Goal: Task Accomplishment & Management: Complete application form

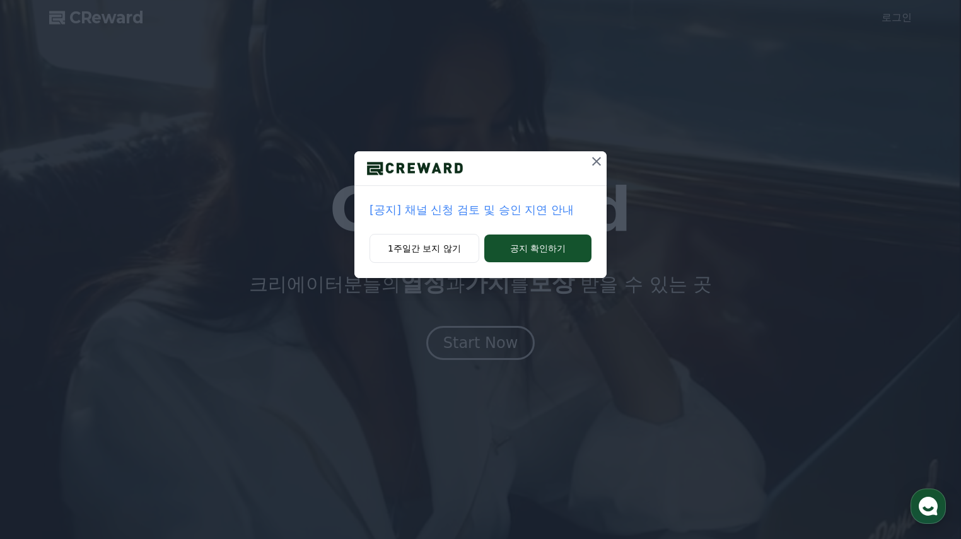
click at [502, 205] on p "[공지] 채널 신청 검토 및 승인 지연 안내" at bounding box center [480, 210] width 222 height 18
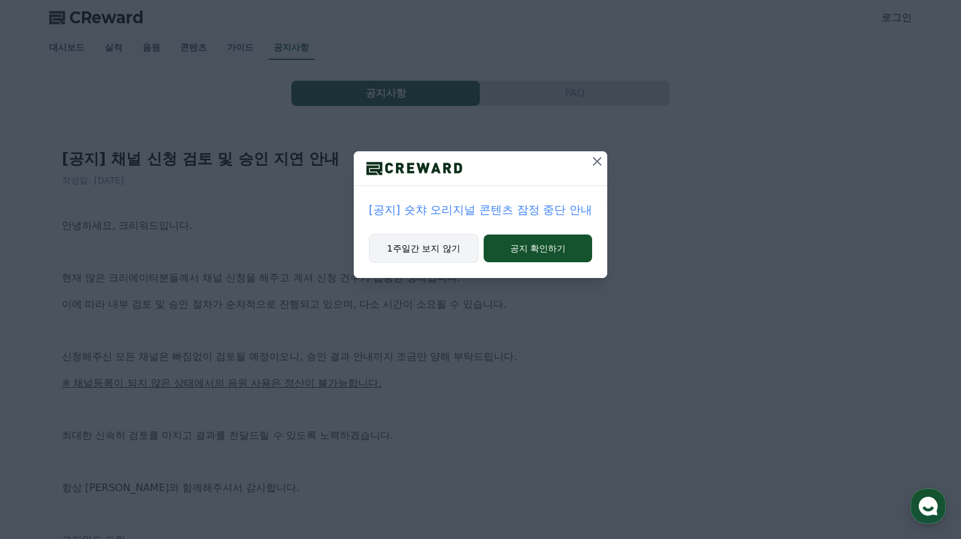
click at [468, 248] on button "1주일간 보지 않기" at bounding box center [424, 248] width 110 height 29
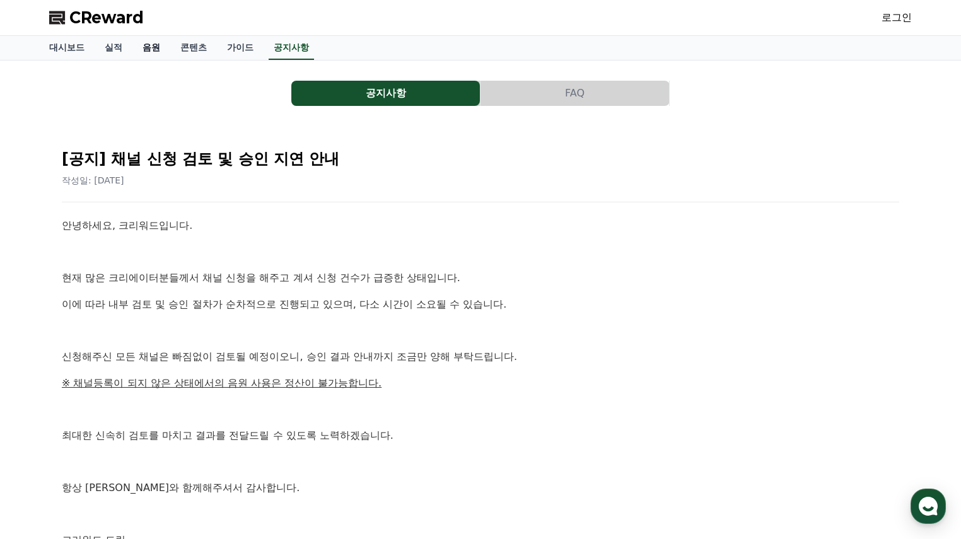
click at [156, 45] on link "음원" at bounding box center [151, 48] width 38 height 24
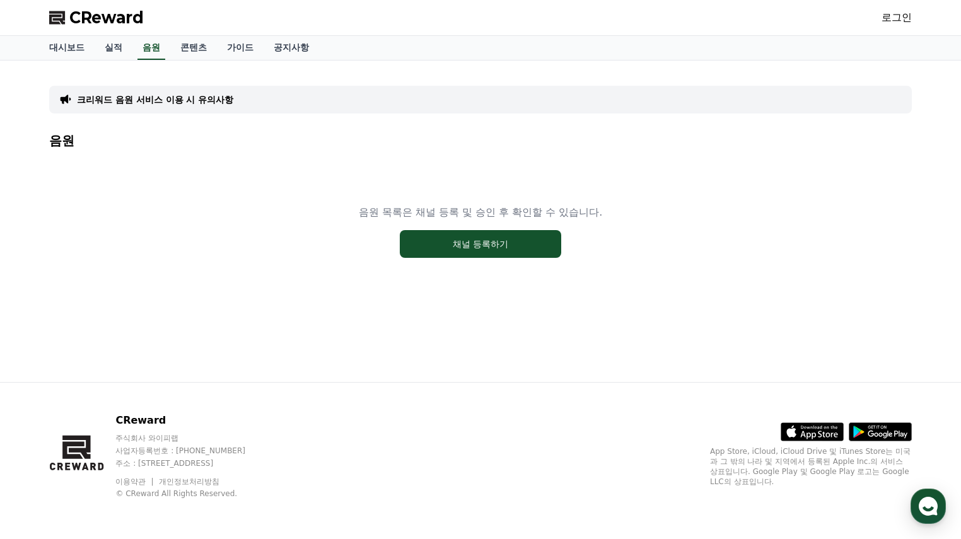
click at [897, 20] on link "로그인" at bounding box center [896, 17] width 30 height 15
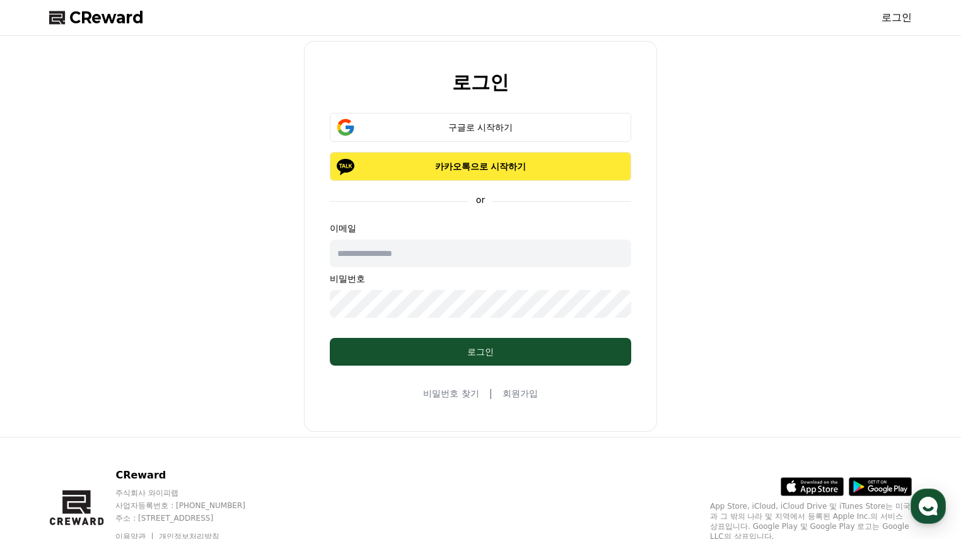
click at [455, 164] on p "카카오톡으로 시작하기" at bounding box center [480, 166] width 265 height 13
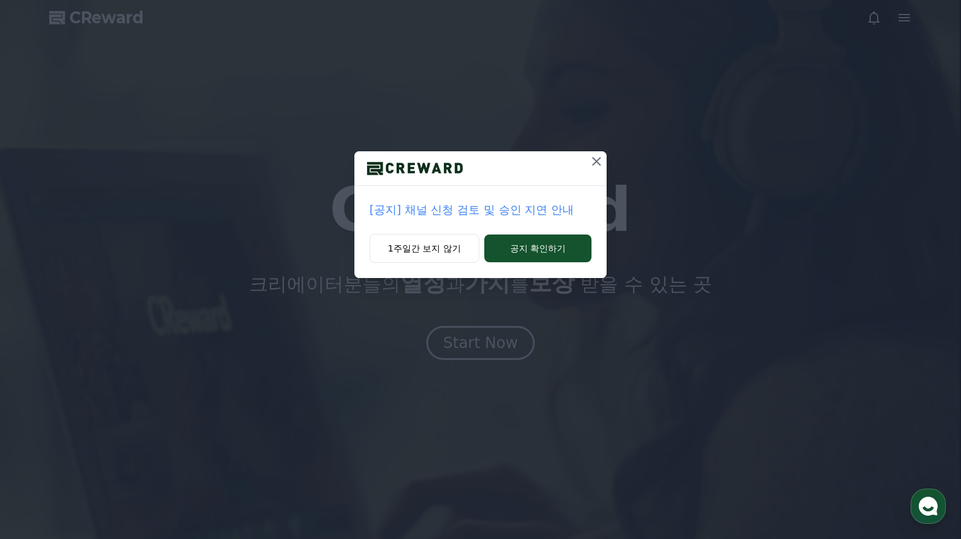
drag, startPoint x: 466, startPoint y: 257, endPoint x: 563, endPoint y: 224, distance: 102.5
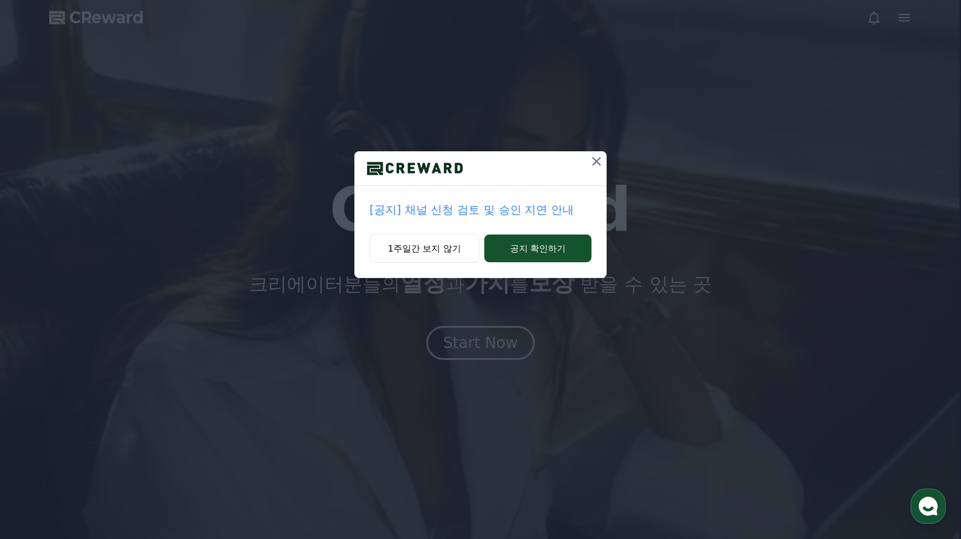
click at [466, 256] on button "1주일간 보지 않기" at bounding box center [424, 248] width 110 height 29
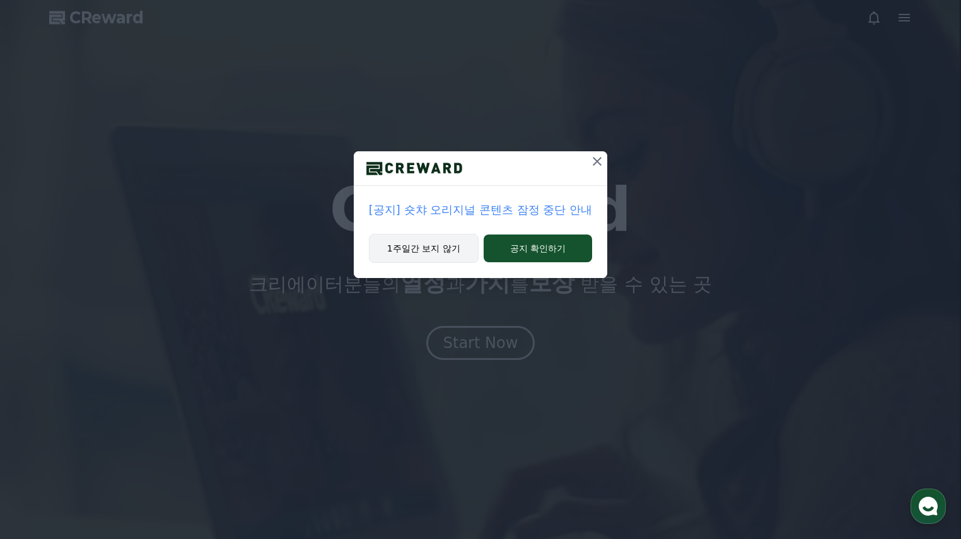
click at [445, 248] on button "1주일간 보지 않기" at bounding box center [424, 248] width 110 height 29
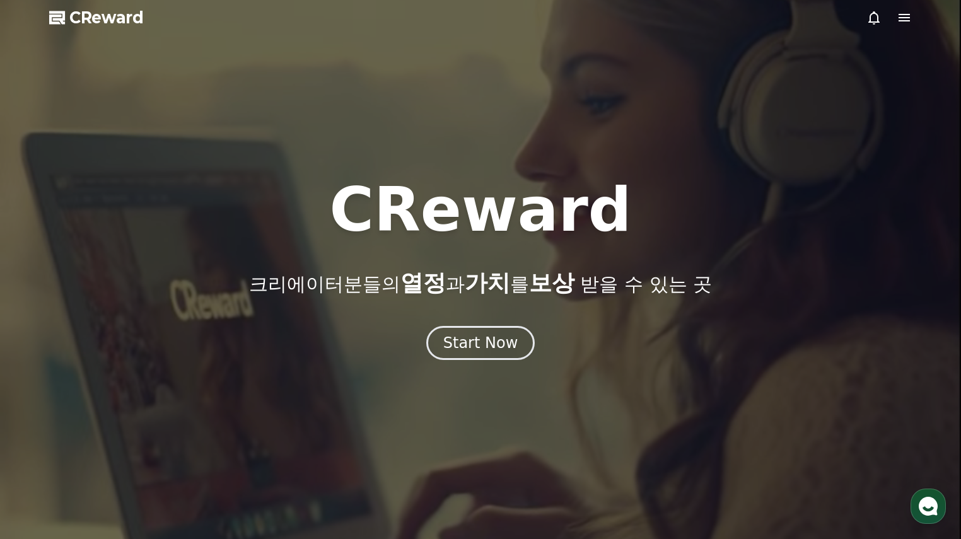
click at [448, 255] on div "CReward 크리에이터분들의 열정 과 가치 를 보상 받을 수 있는 곳" at bounding box center [480, 238] width 961 height 116
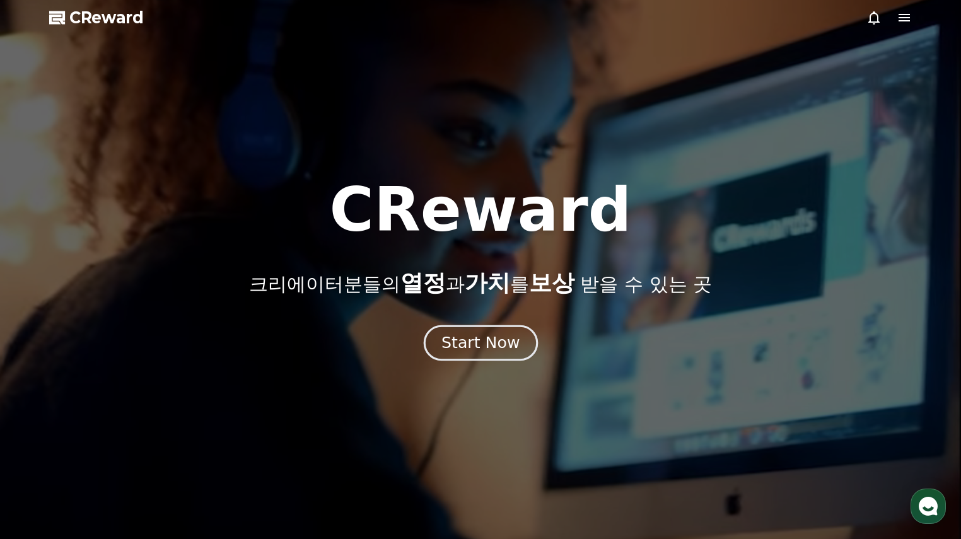
click at [471, 337] on div "Start Now" at bounding box center [480, 342] width 78 height 21
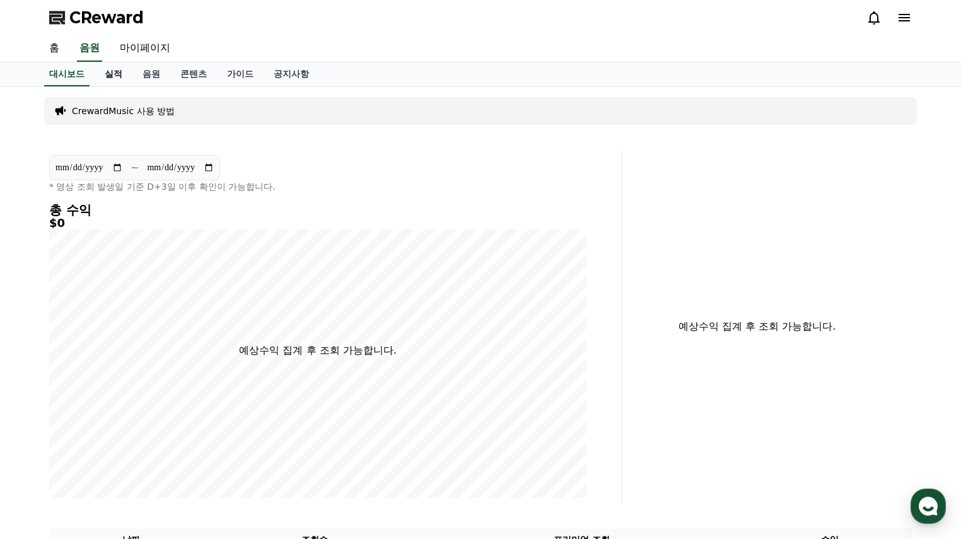
click at [122, 69] on link "실적" at bounding box center [114, 74] width 38 height 24
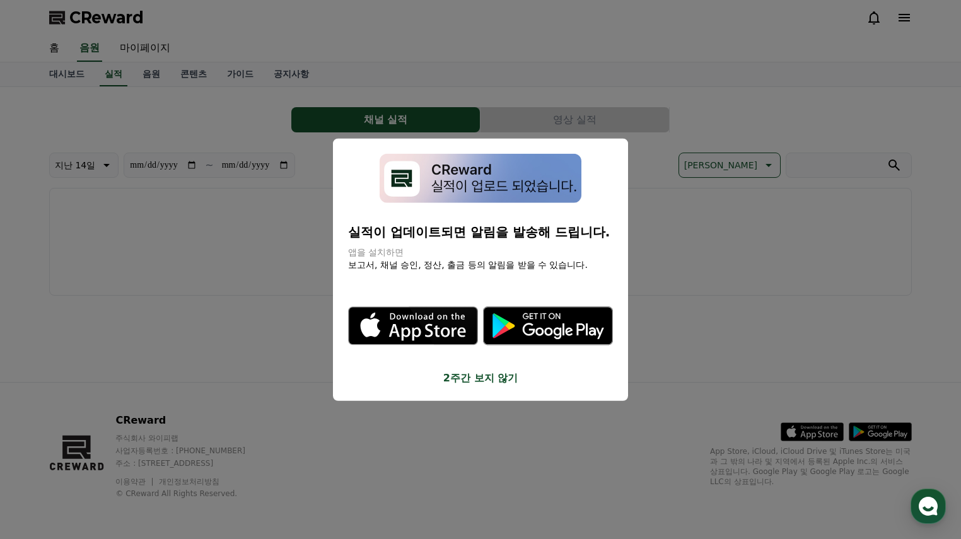
click at [468, 381] on button "2주간 보지 않기" at bounding box center [480, 378] width 265 height 15
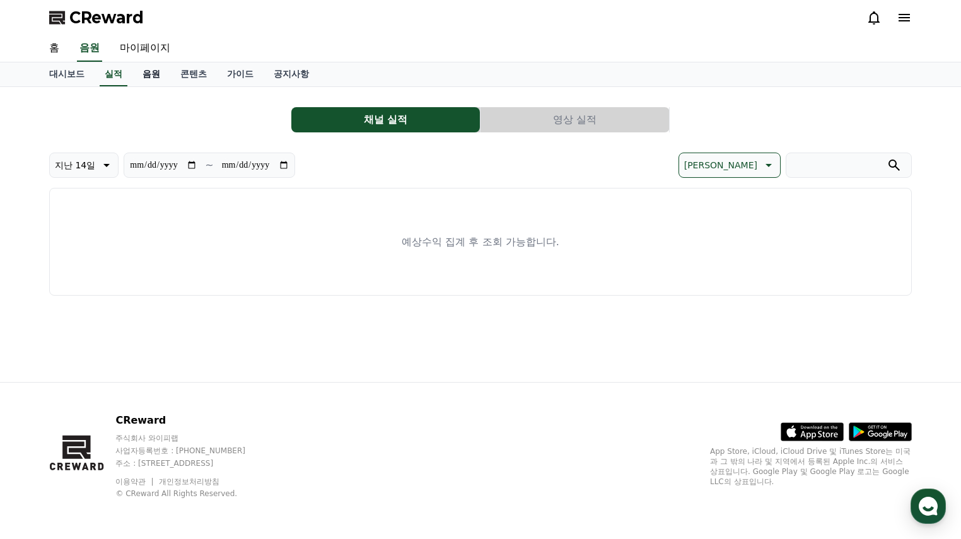
click at [163, 72] on link "음원" at bounding box center [151, 74] width 38 height 24
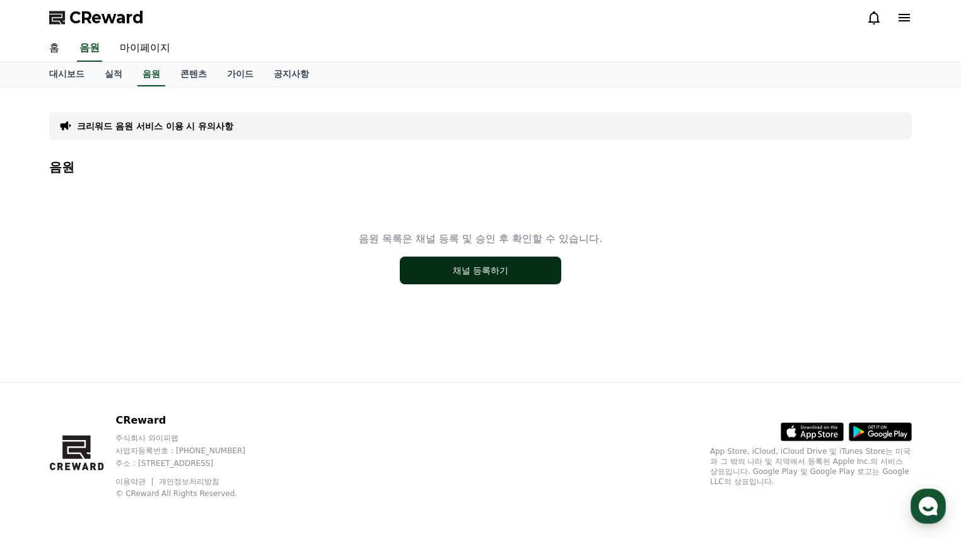
click at [453, 267] on button "채널 등록하기" at bounding box center [480, 271] width 161 height 28
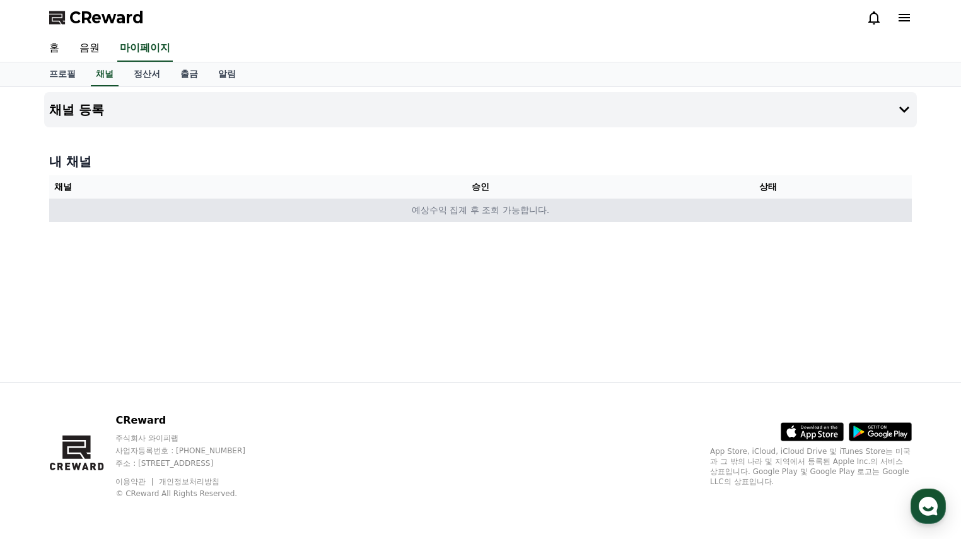
click at [473, 211] on td "예상수익 집계 후 조회 가능합니다." at bounding box center [480, 210] width 862 height 23
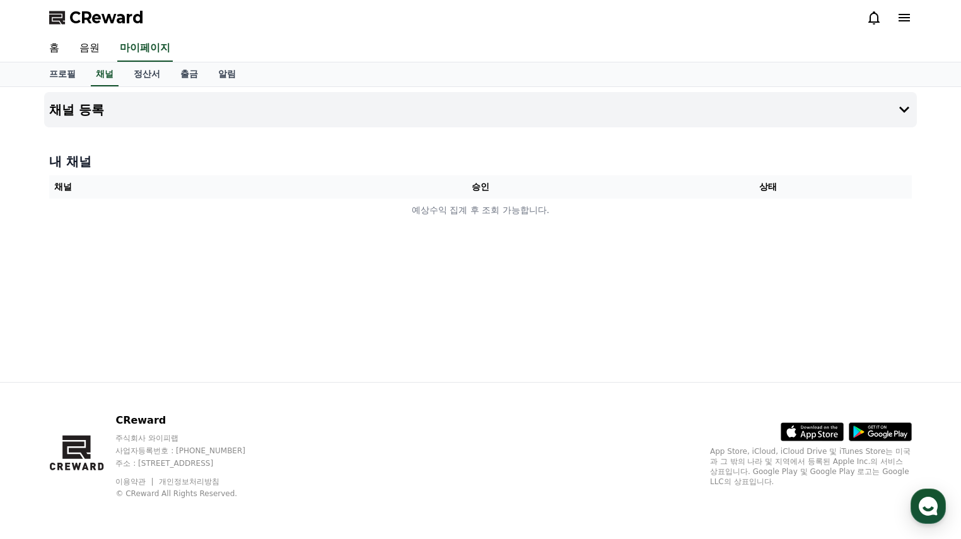
click at [241, 151] on div "내 채널 채널 승인 상태 예상수익 집계 후 조회 가능합니다." at bounding box center [480, 187] width 872 height 79
click at [255, 105] on button "채널 등록" at bounding box center [480, 109] width 872 height 35
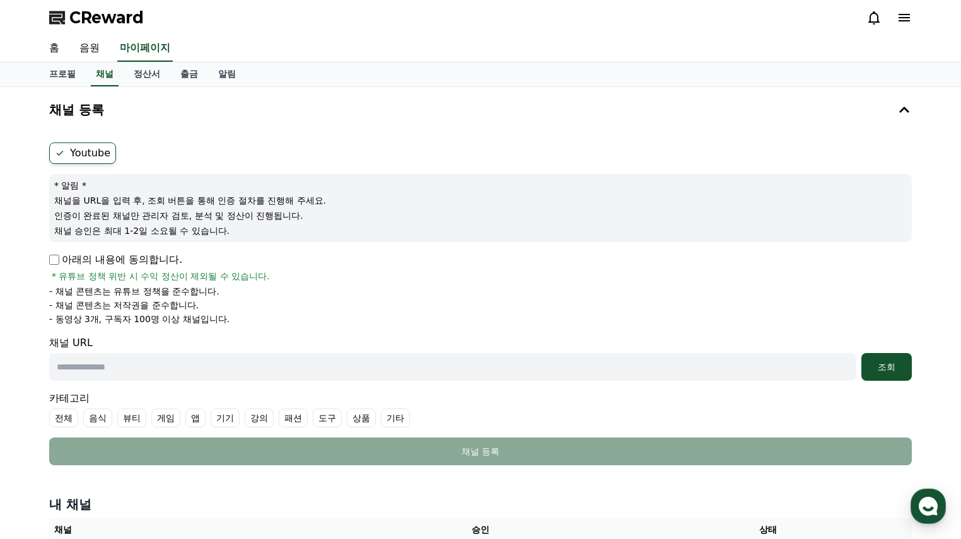
click at [94, 156] on label "Youtube" at bounding box center [82, 152] width 67 height 21
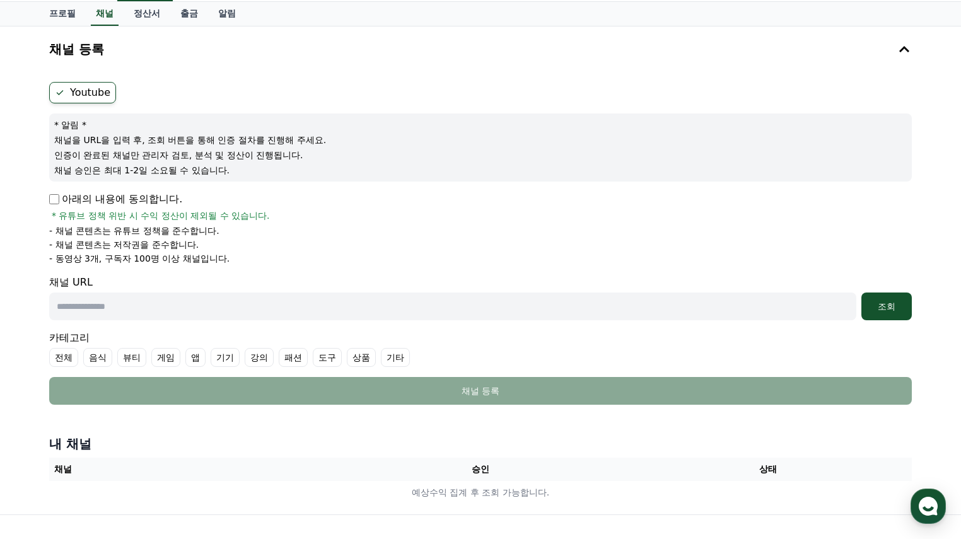
scroll to position [63, 0]
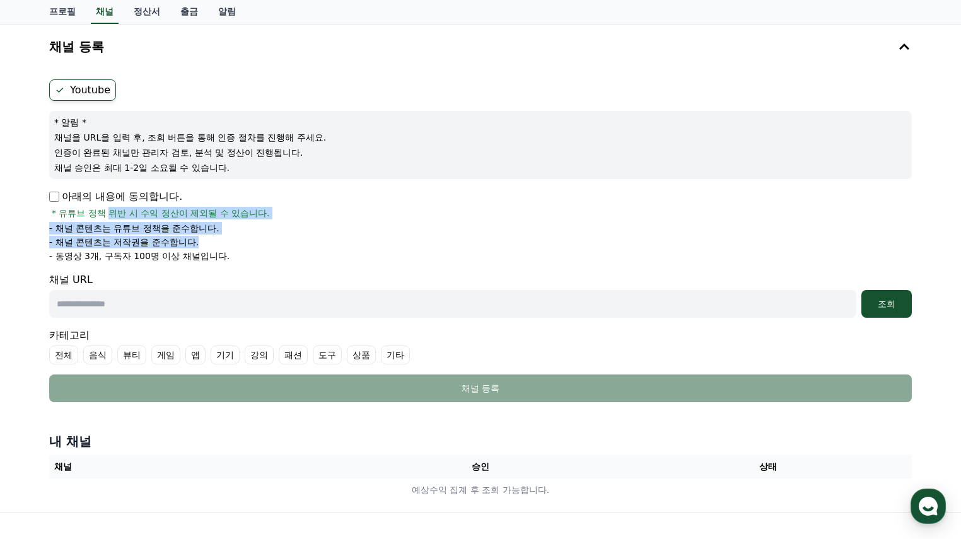
drag, startPoint x: 110, startPoint y: 217, endPoint x: 226, endPoint y: 243, distance: 118.8
click at [226, 243] on div "아래의 내용에 동의합니다. * 유튜브 정책 위반 시 수익 정산이 제외될 수 있습니다. - 채널 콘텐츠는 유튜브 정책을 준수합니다. - 채널 콘…" at bounding box center [480, 225] width 862 height 73
click at [226, 243] on li "- 채널 콘텐츠는 저작권을 준수합니다." at bounding box center [480, 242] width 862 height 13
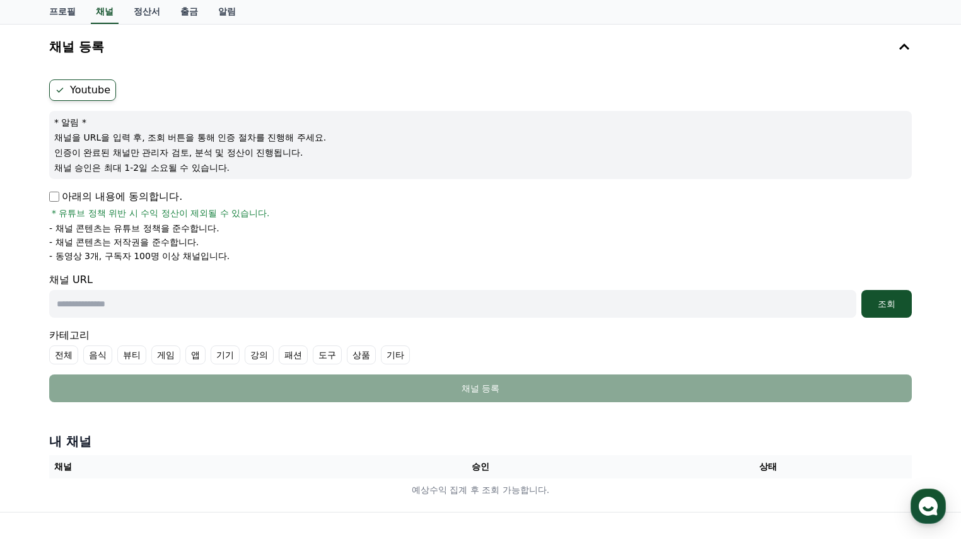
click at [949, 59] on div "채널 등록 Youtube * 알림 * 채널을 URL을 입력 후, 조회 버튼을 통해 인증 절차를 진행해 주세요. 인증이 완료된 채널만 관리자 검…" at bounding box center [480, 268] width 961 height 488
click at [345, 316] on input "text" at bounding box center [452, 304] width 807 height 28
paste input "**********"
type input "**********"
click at [891, 301] on div "조회" at bounding box center [886, 304] width 40 height 13
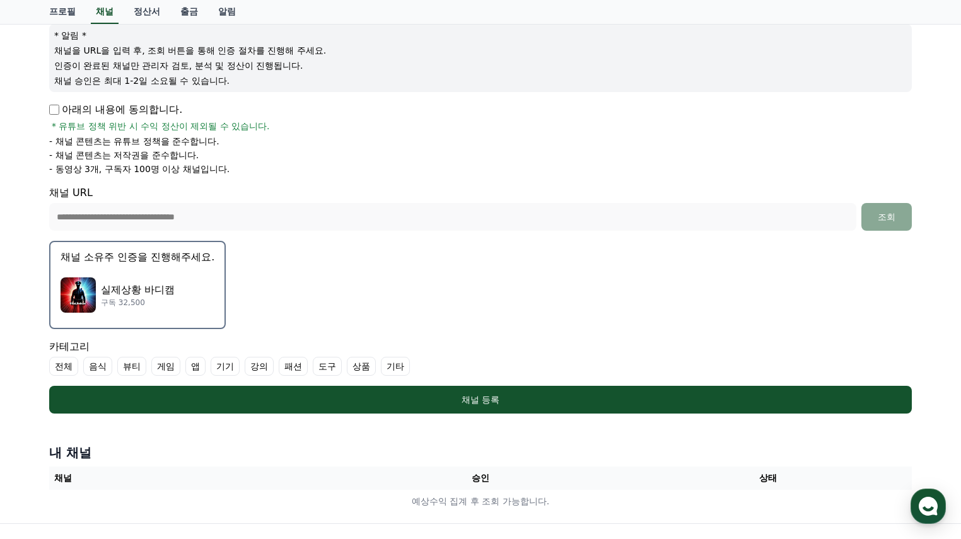
scroll to position [126, 0]
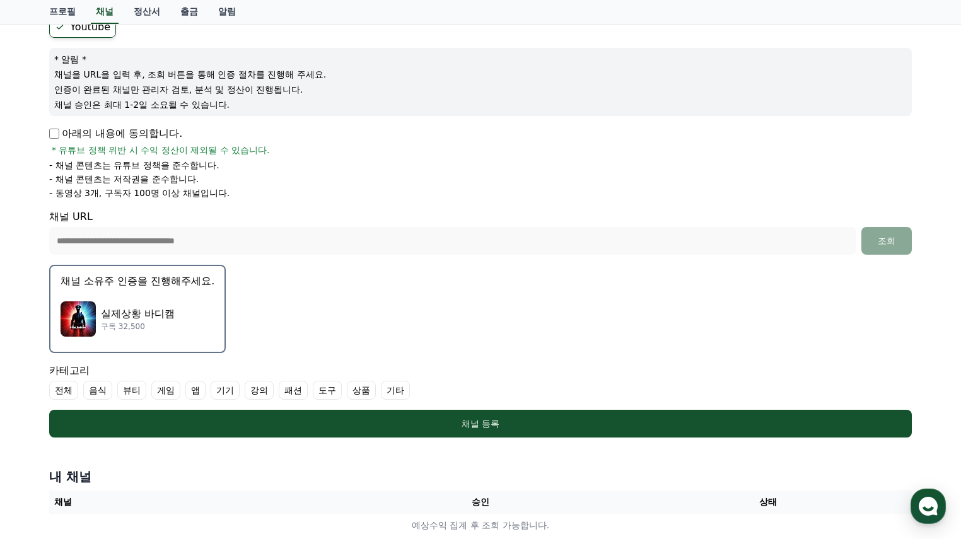
click at [192, 309] on div "실제상황 바디캠 구독 32,500" at bounding box center [138, 319] width 154 height 50
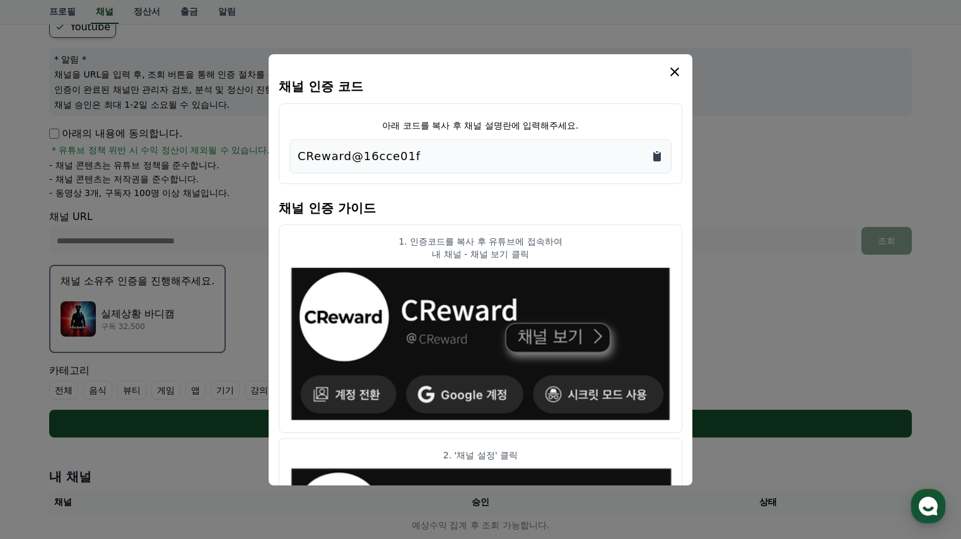
click at [655, 157] on icon "Copy to clipboard" at bounding box center [657, 156] width 8 height 9
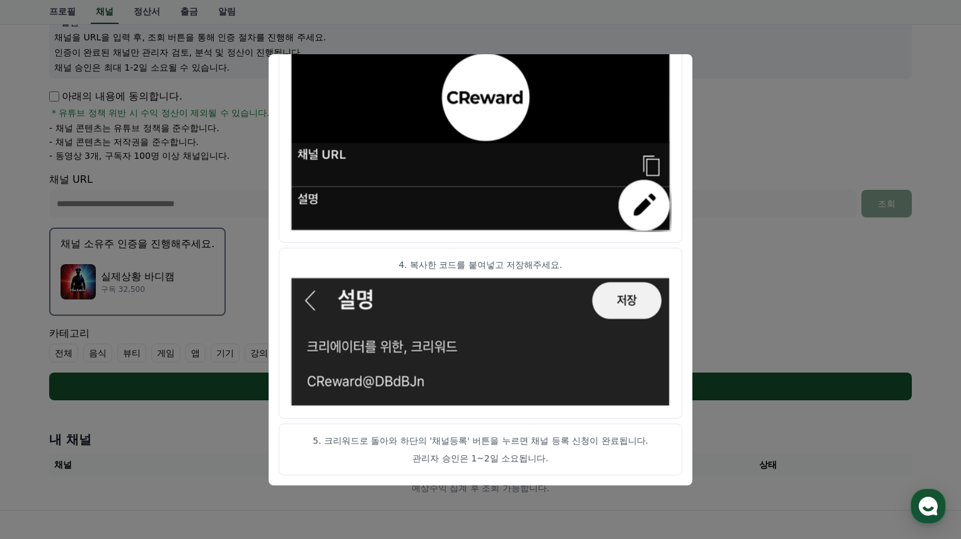
scroll to position [291, 0]
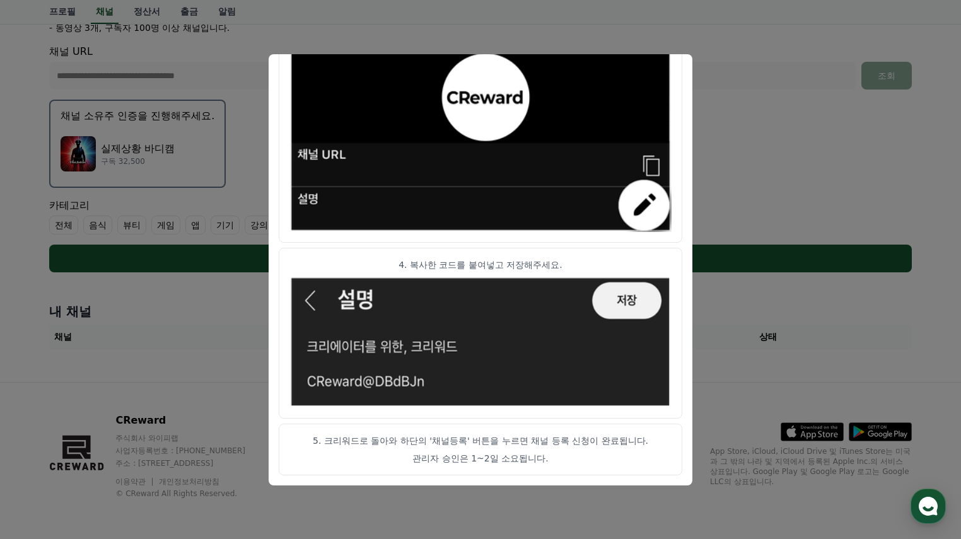
click at [753, 290] on button "close modal" at bounding box center [480, 269] width 961 height 539
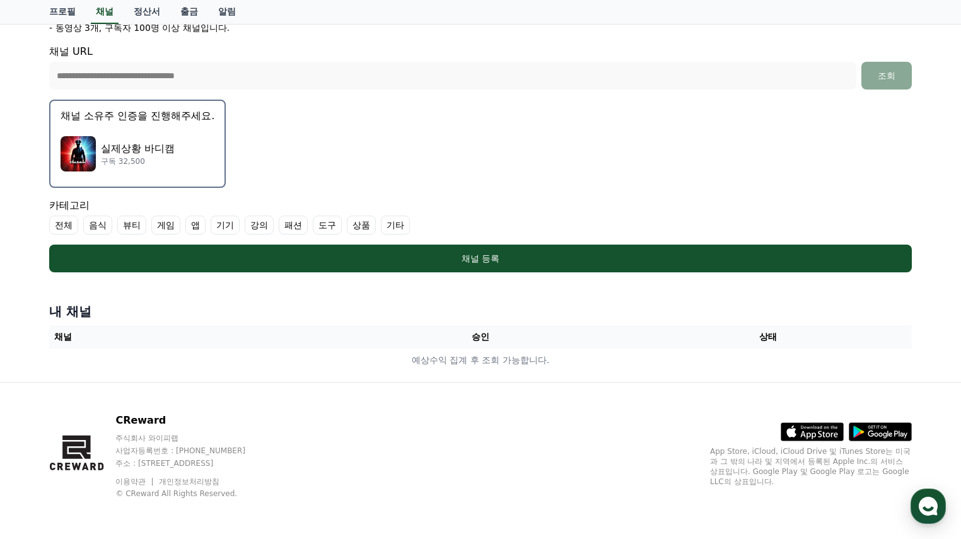
click at [203, 183] on button "채널 소유주 인증을 진행해주세요. 실제상황 바디캠 구독 32,500" at bounding box center [137, 144] width 177 height 88
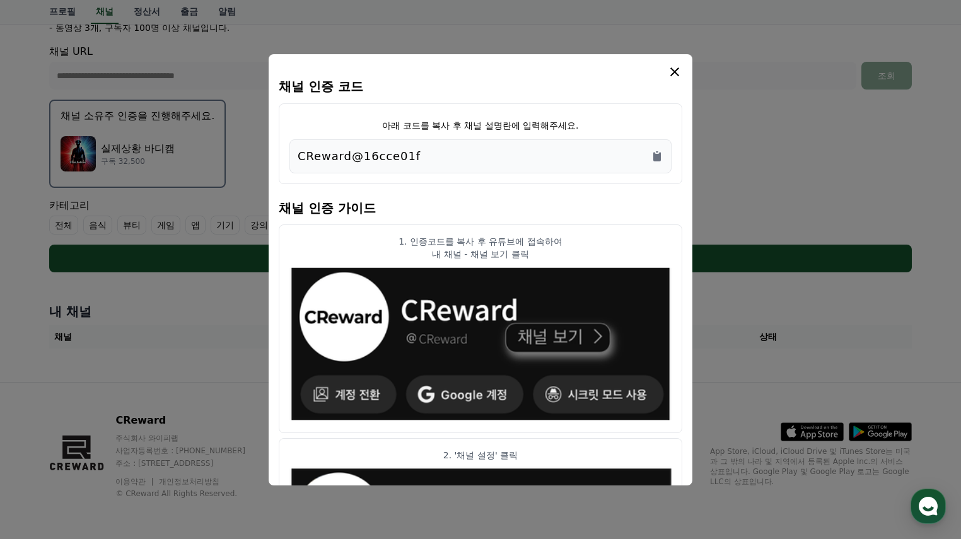
click at [177, 158] on button "close modal" at bounding box center [480, 269] width 961 height 539
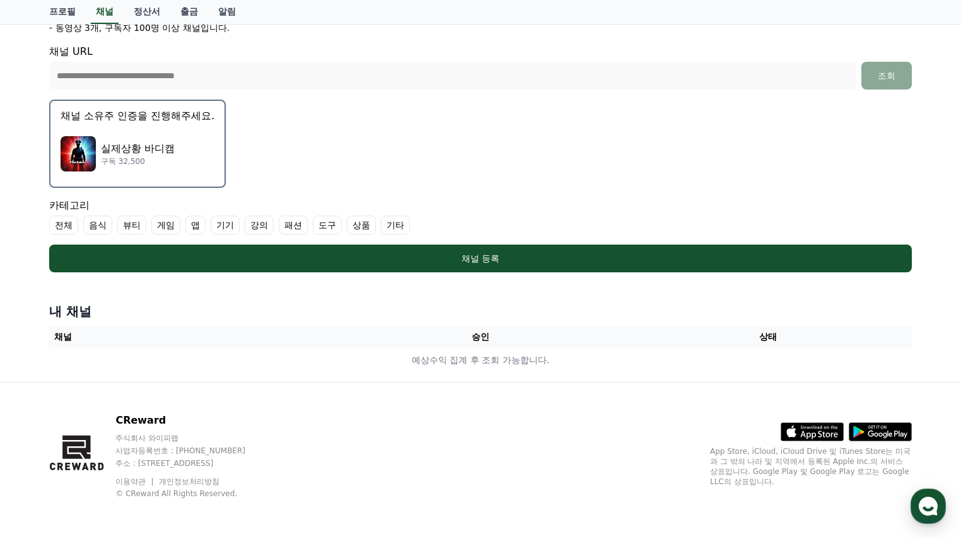
click at [150, 161] on p "구독 32,500" at bounding box center [138, 161] width 74 height 10
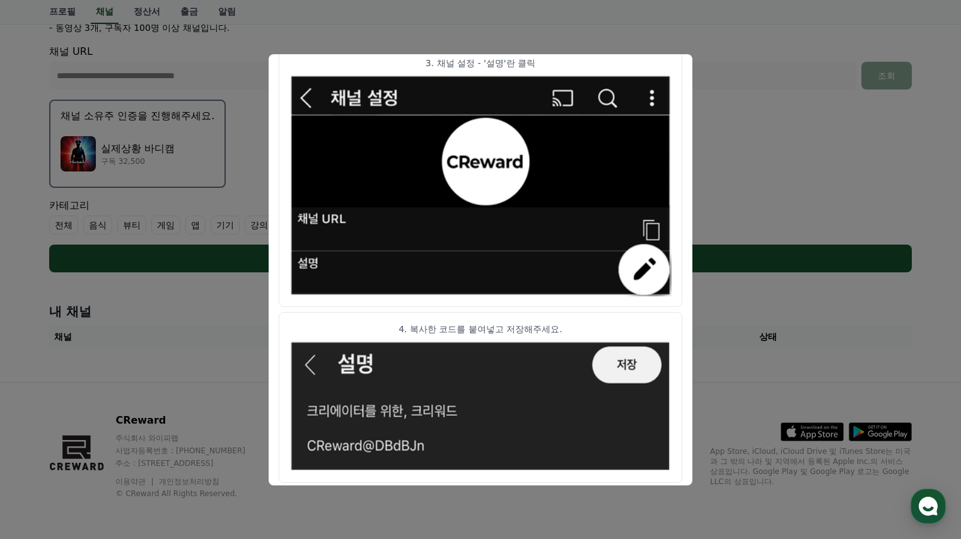
scroll to position [657, 0]
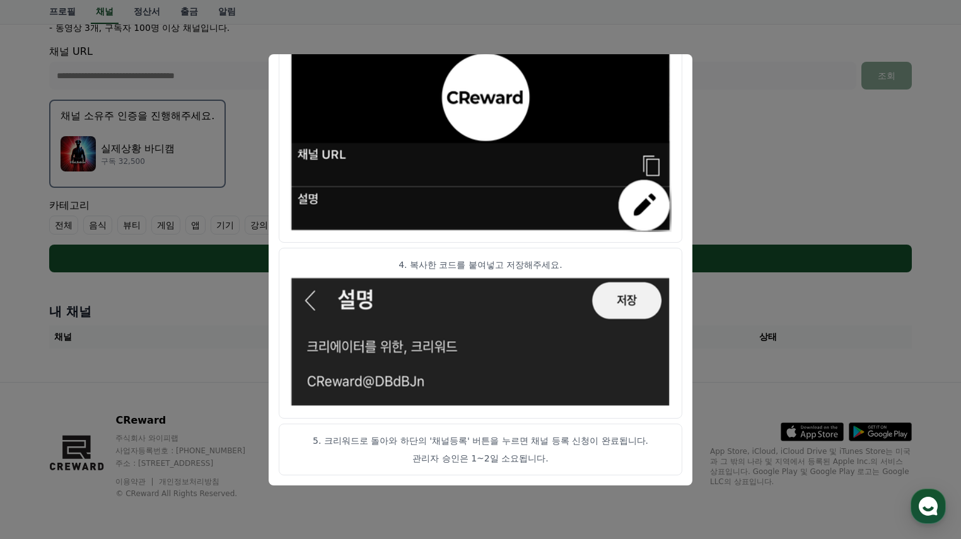
click at [748, 257] on button "close modal" at bounding box center [480, 269] width 961 height 539
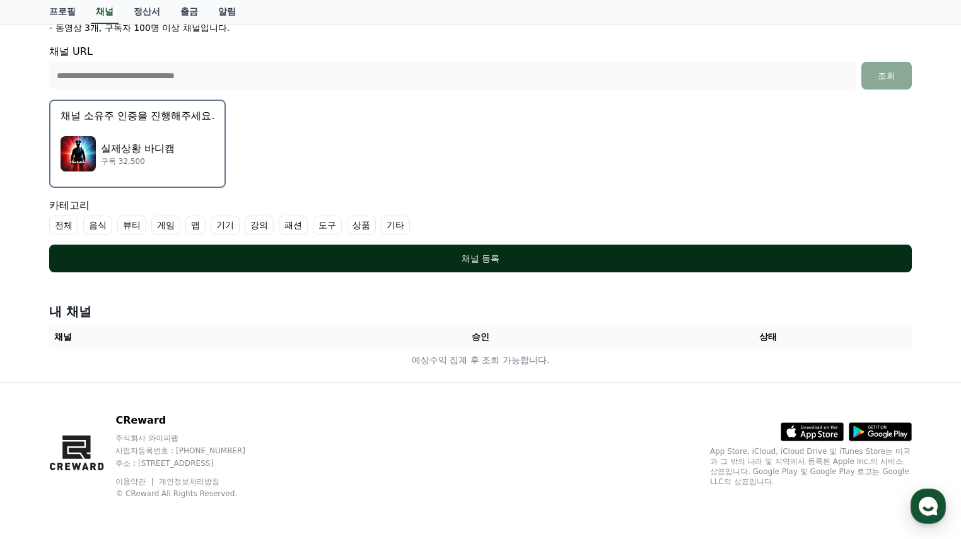
click at [707, 264] on div "채널 등록" at bounding box center [480, 258] width 812 height 13
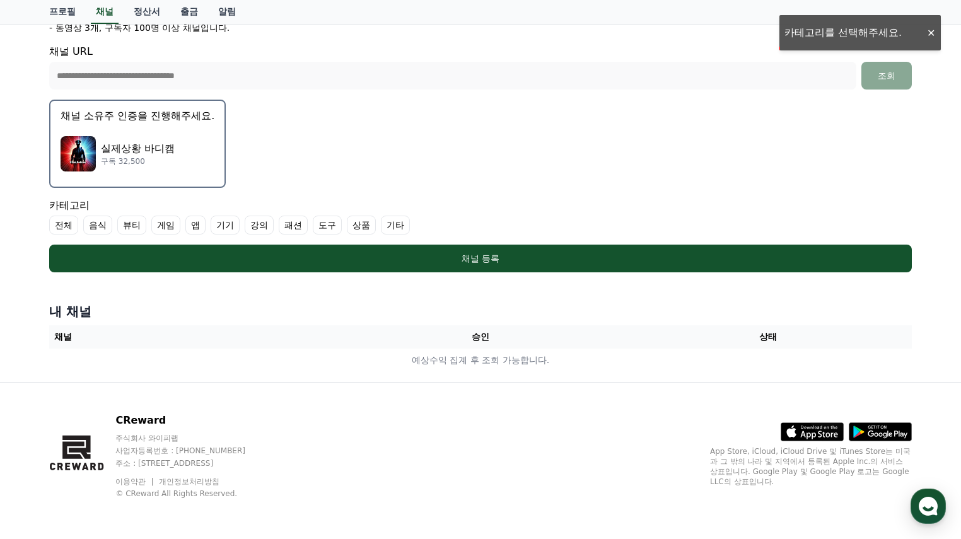
click at [394, 229] on label "기타" at bounding box center [395, 225] width 29 height 19
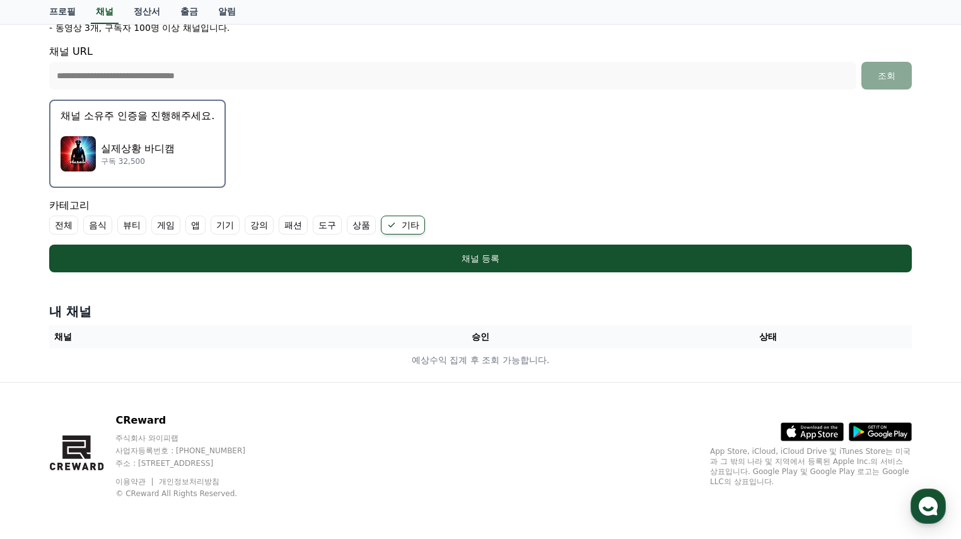
click at [62, 229] on label "전체" at bounding box center [63, 225] width 29 height 19
click at [412, 226] on label "기타" at bounding box center [418, 225] width 44 height 19
click at [80, 228] on label "전체" at bounding box center [71, 225] width 44 height 19
click at [397, 226] on label "기타" at bounding box center [395, 225] width 29 height 19
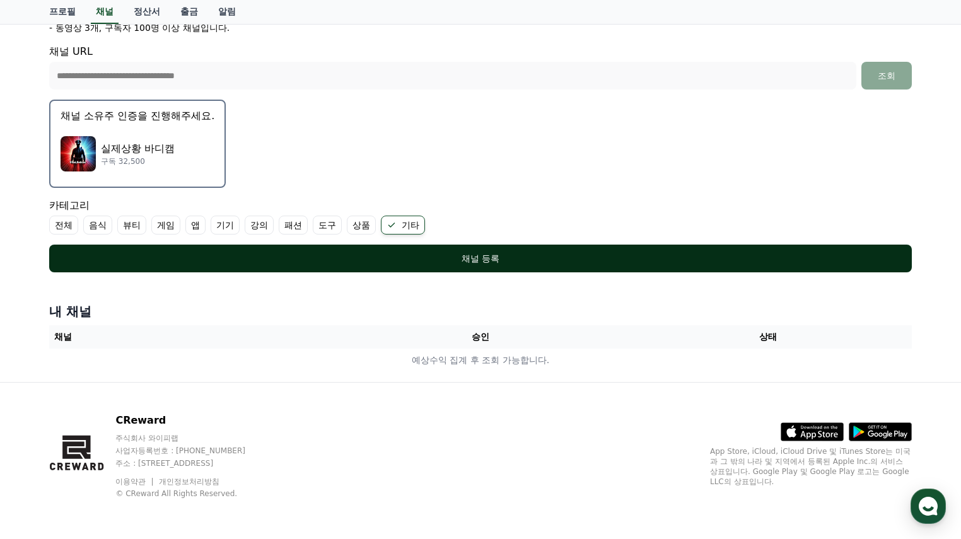
click at [403, 257] on div "채널 등록" at bounding box center [480, 258] width 812 height 13
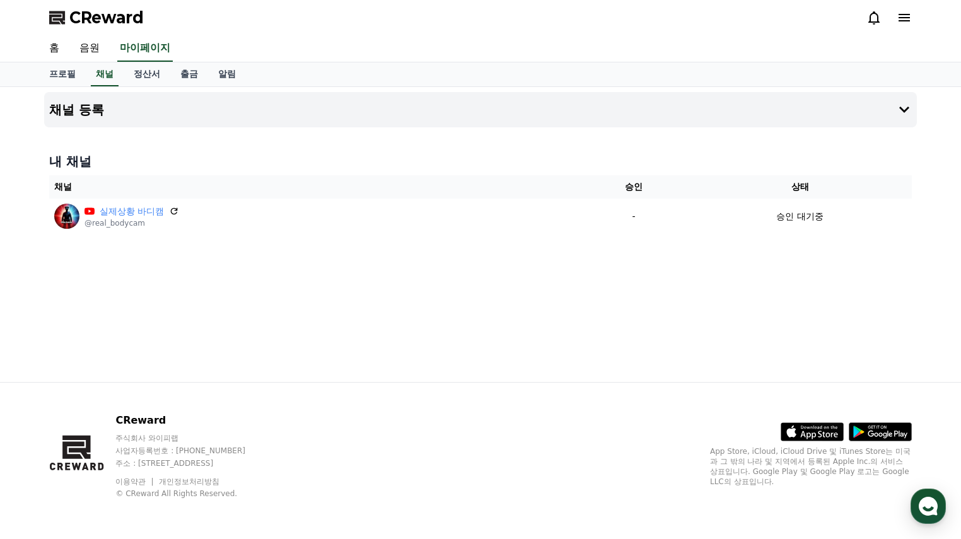
click at [531, 281] on div "채널 등록 내 채널 채널 승인 상태 실제상황 바디캠 @real_bodycam - 승인 대기중" at bounding box center [480, 234] width 883 height 295
drag, startPoint x: 896, startPoint y: 215, endPoint x: 926, endPoint y: 209, distance: 30.3
click at [926, 209] on div "채널 등록 내 채널 채널 승인 상태 실제상황 바디캠 @real_bodycam - 승인 대기중" at bounding box center [480, 234] width 961 height 295
click at [89, 47] on link "음원" at bounding box center [89, 48] width 40 height 26
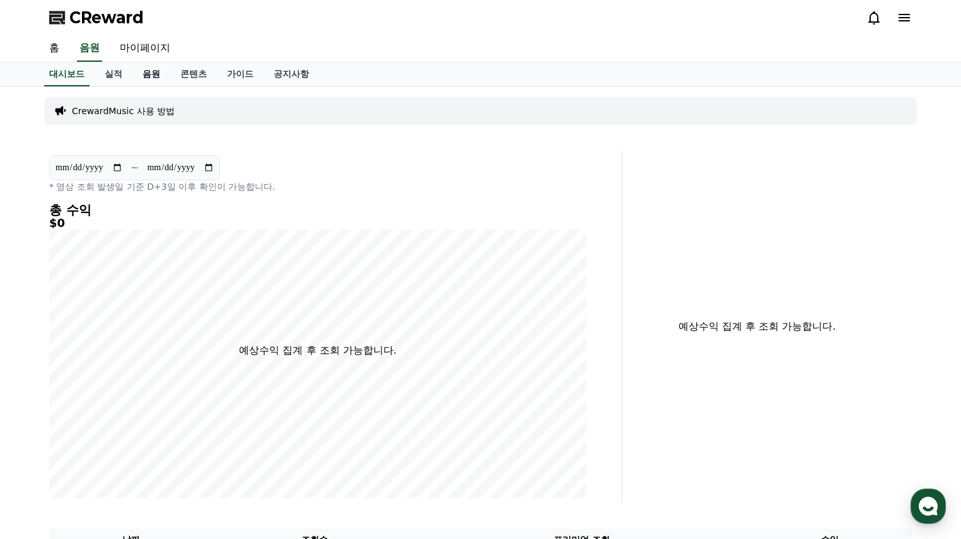
click at [158, 74] on link "음원" at bounding box center [151, 74] width 38 height 24
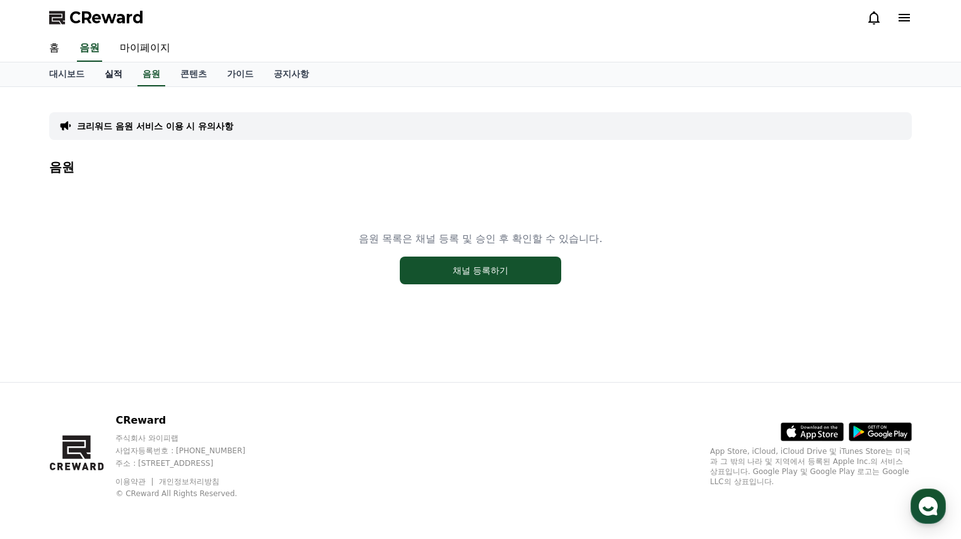
click at [114, 69] on link "실적" at bounding box center [114, 74] width 38 height 24
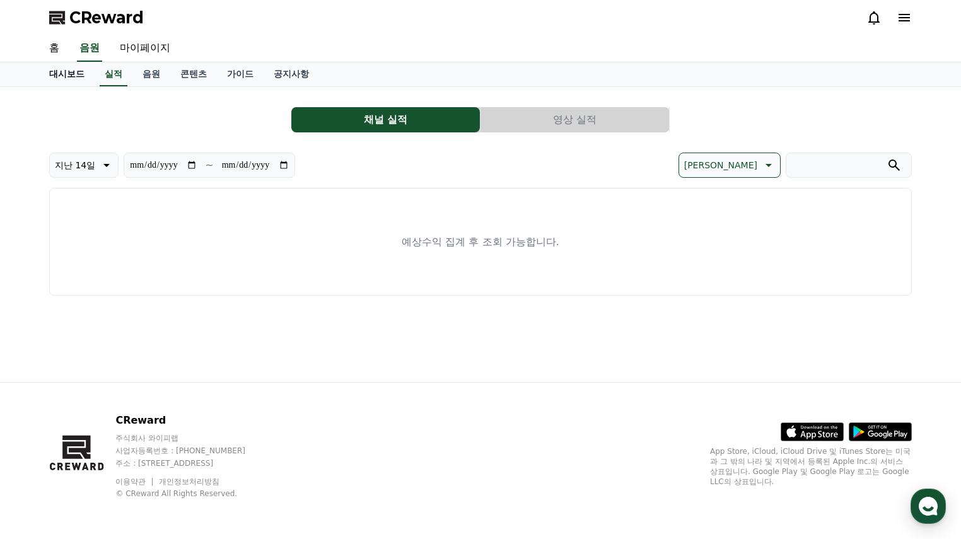
click at [62, 72] on link "대시보드" at bounding box center [66, 74] width 55 height 24
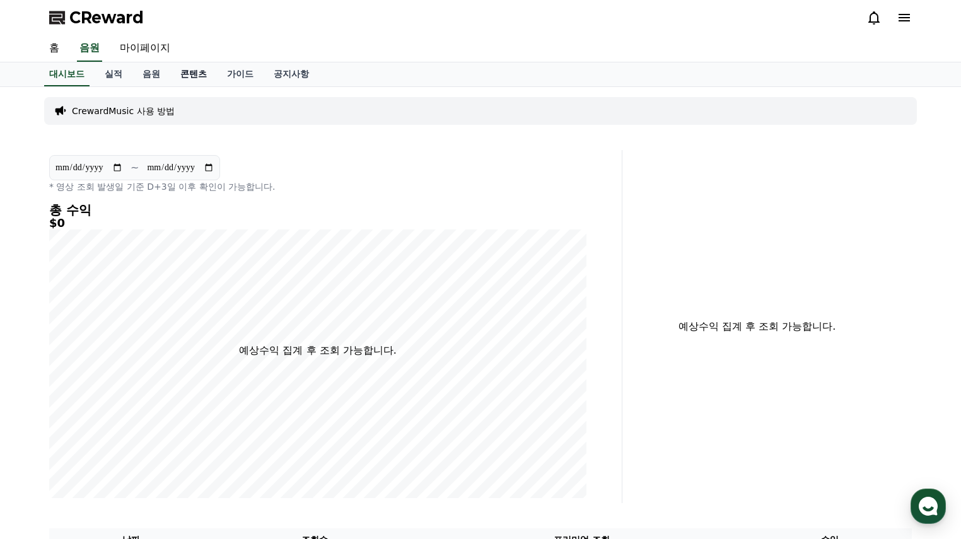
drag, startPoint x: 170, startPoint y: 76, endPoint x: 193, endPoint y: 73, distance: 22.8
click at [171, 76] on link "콘텐츠" at bounding box center [193, 74] width 47 height 24
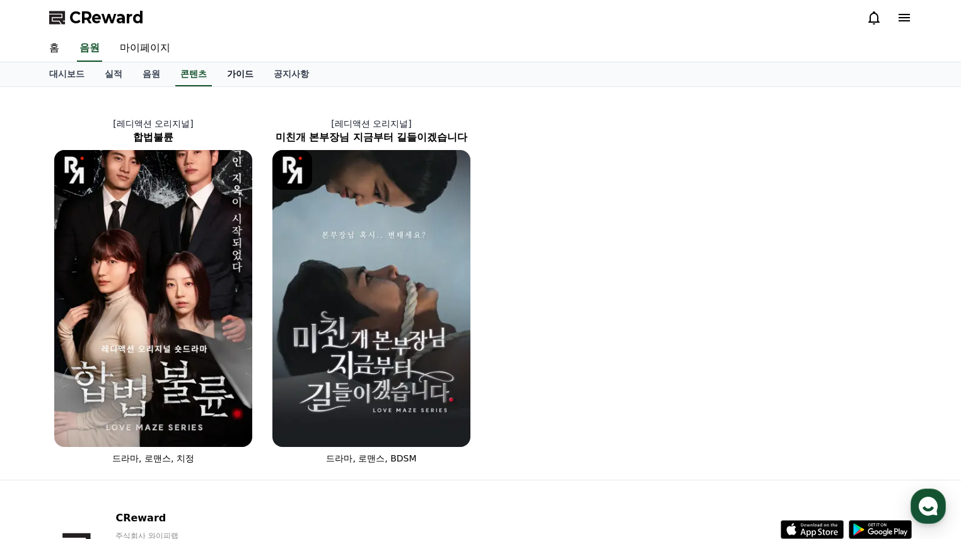
click at [239, 72] on link "가이드" at bounding box center [240, 74] width 47 height 24
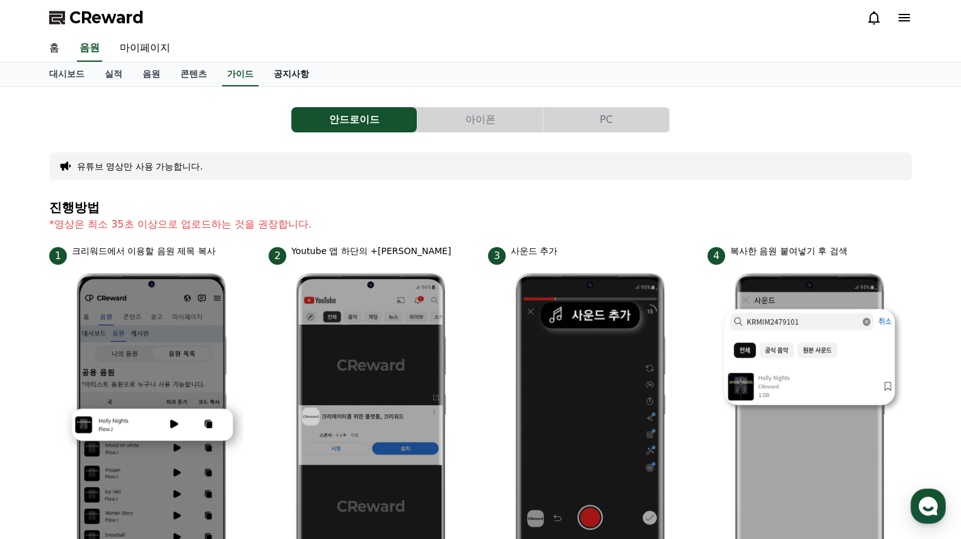
click at [292, 76] on link "공지사항" at bounding box center [291, 74] width 55 height 24
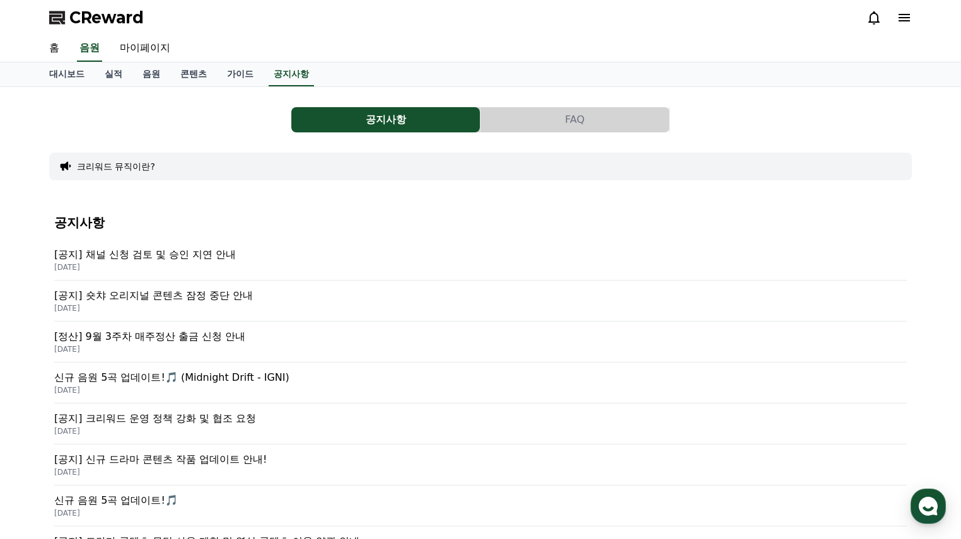
click at [240, 254] on p "[공지] 채널 신청 검토 및 승인 지연 안내" at bounding box center [480, 254] width 852 height 15
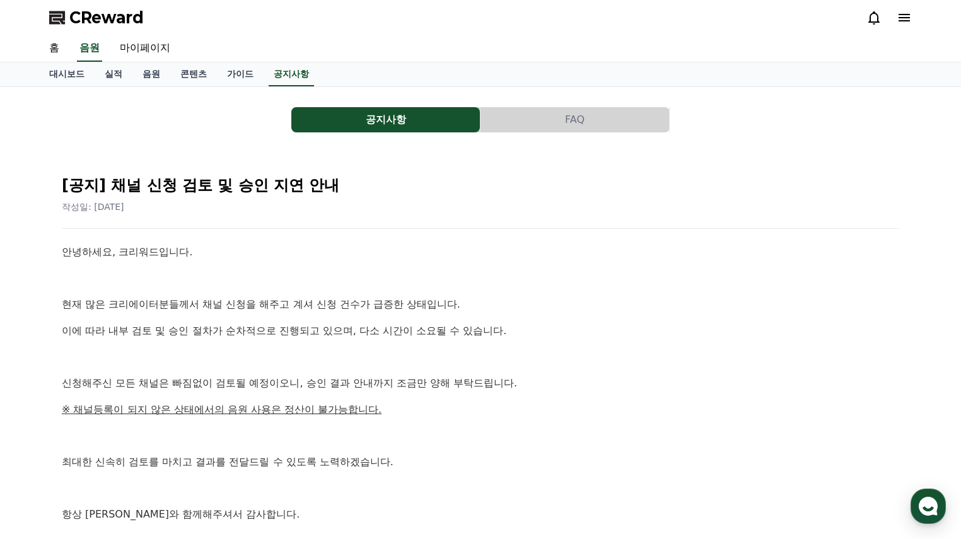
click at [619, 239] on div "[공지] 채널 신청 검토 및 승인 지연 안내 작성일: 2025-09-26 안녕하세요, 크리워드입니다. 현재 많은 크리에이터분들께서 채널 신청을…" at bounding box center [480, 389] width 842 height 453
